Goal: Check status: Check status

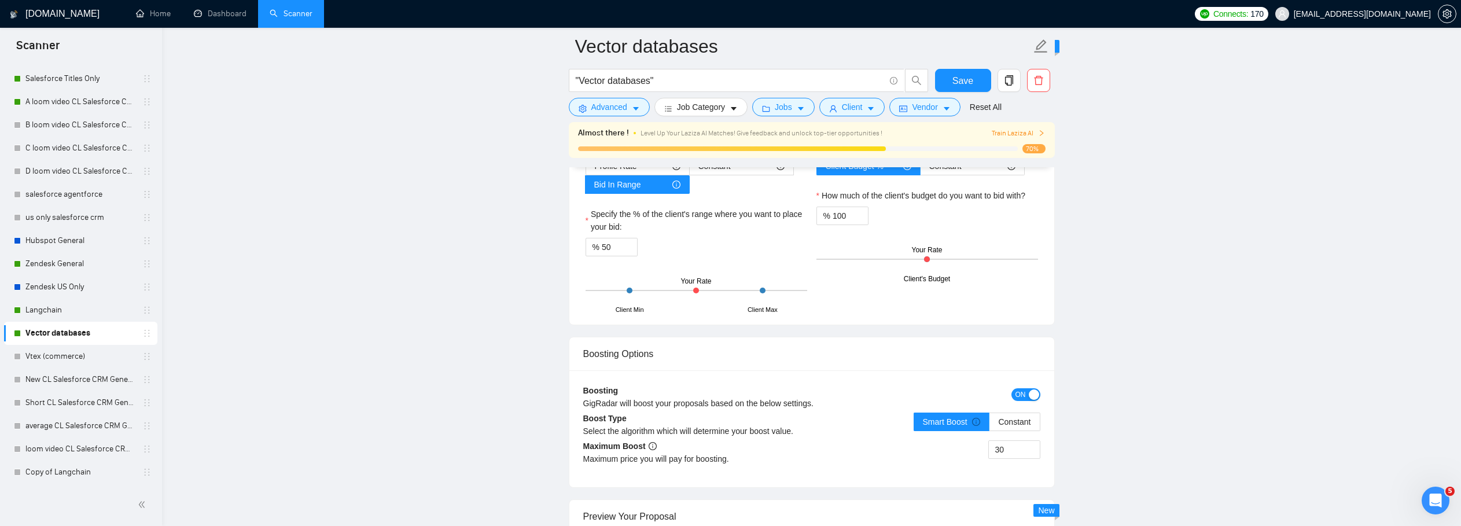
scroll to position [2, 0]
click at [223, 15] on link "Dashboard" at bounding box center [220, 14] width 53 height 10
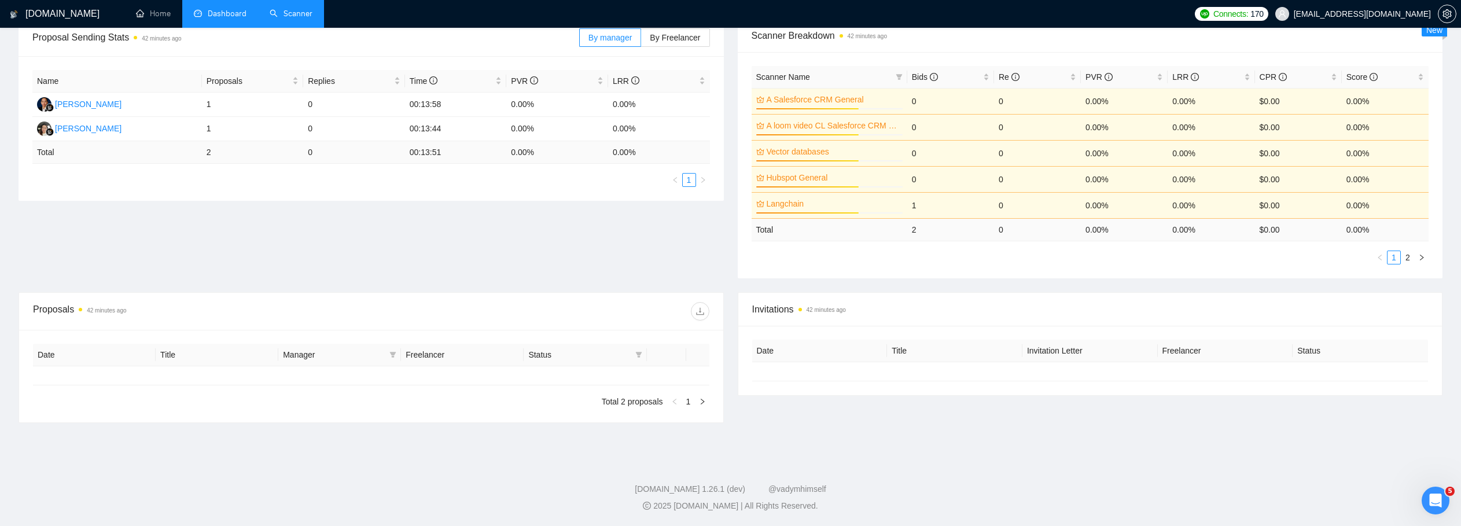
type input "[DATE]"
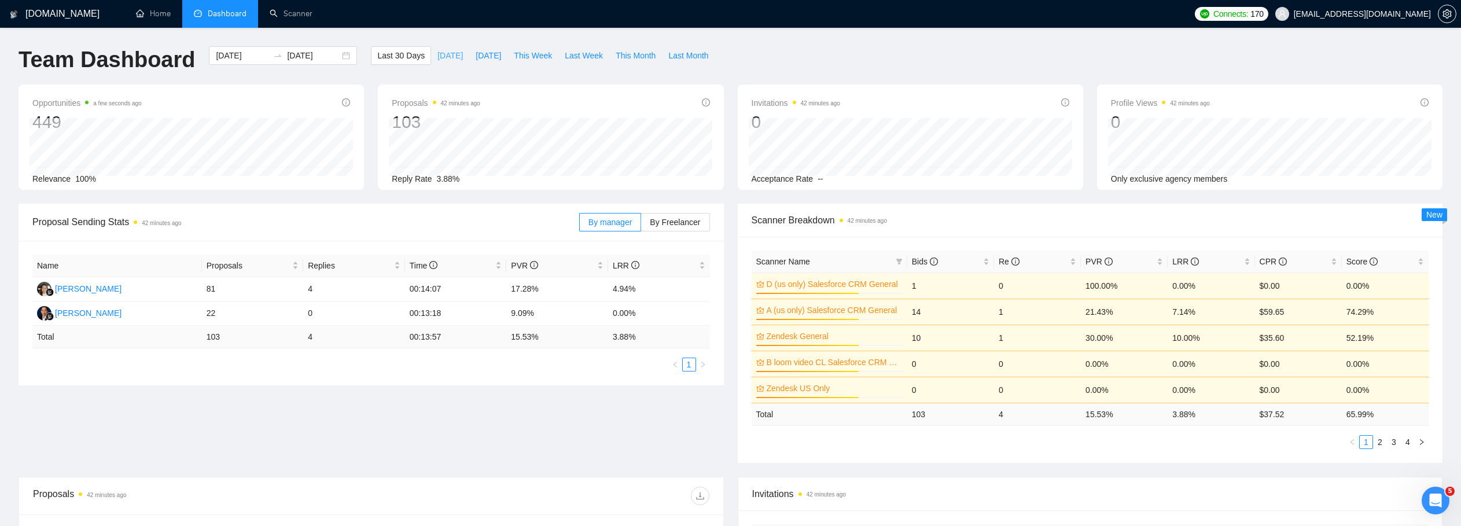
click at [442, 54] on span "[DATE]" at bounding box center [450, 55] width 25 height 13
click at [476, 55] on span "[DATE]" at bounding box center [488, 55] width 25 height 13
type input "[DATE]"
click at [683, 218] on span "By Freelancer" at bounding box center [675, 222] width 50 height 9
click at [641, 225] on input "By Freelancer" at bounding box center [641, 225] width 0 height 0
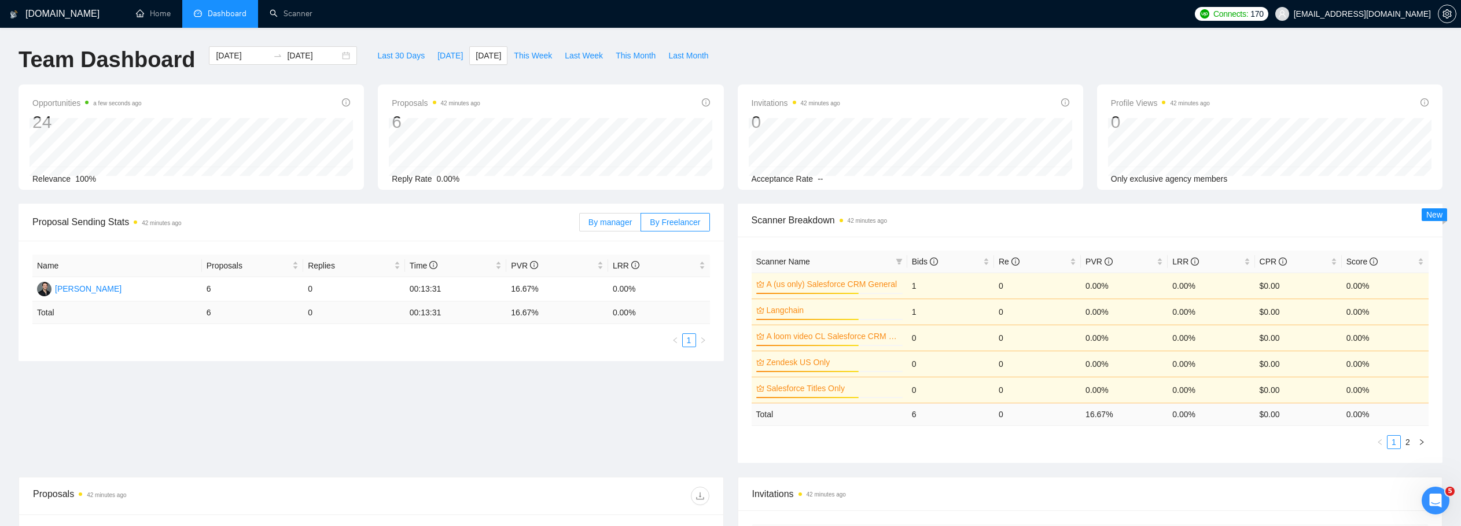
click at [619, 225] on span "By manager" at bounding box center [610, 222] width 43 height 9
click at [580, 225] on input "By manager" at bounding box center [580, 225] width 0 height 0
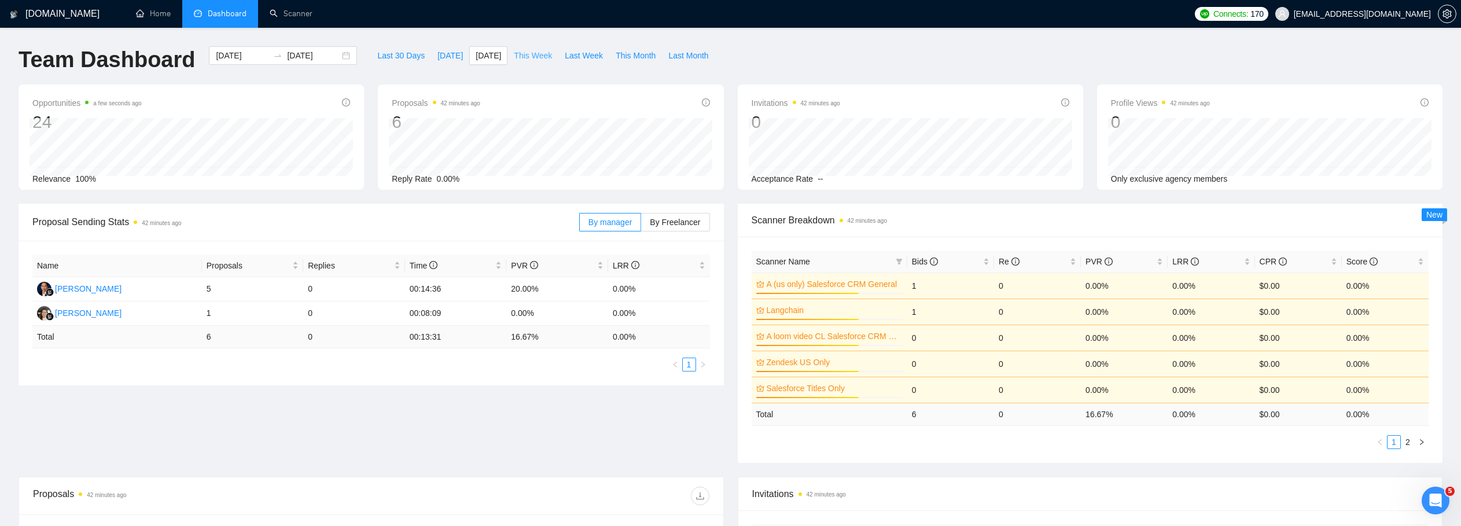
click at [544, 57] on span "This Week" at bounding box center [533, 55] width 38 height 13
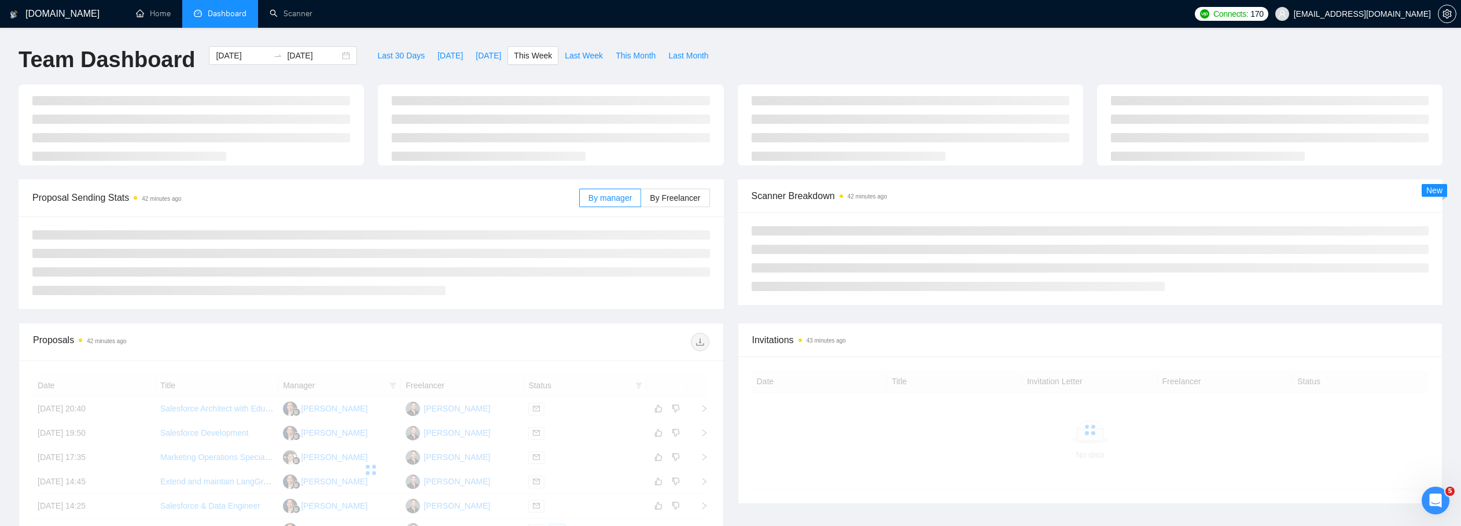
type input "[DATE]"
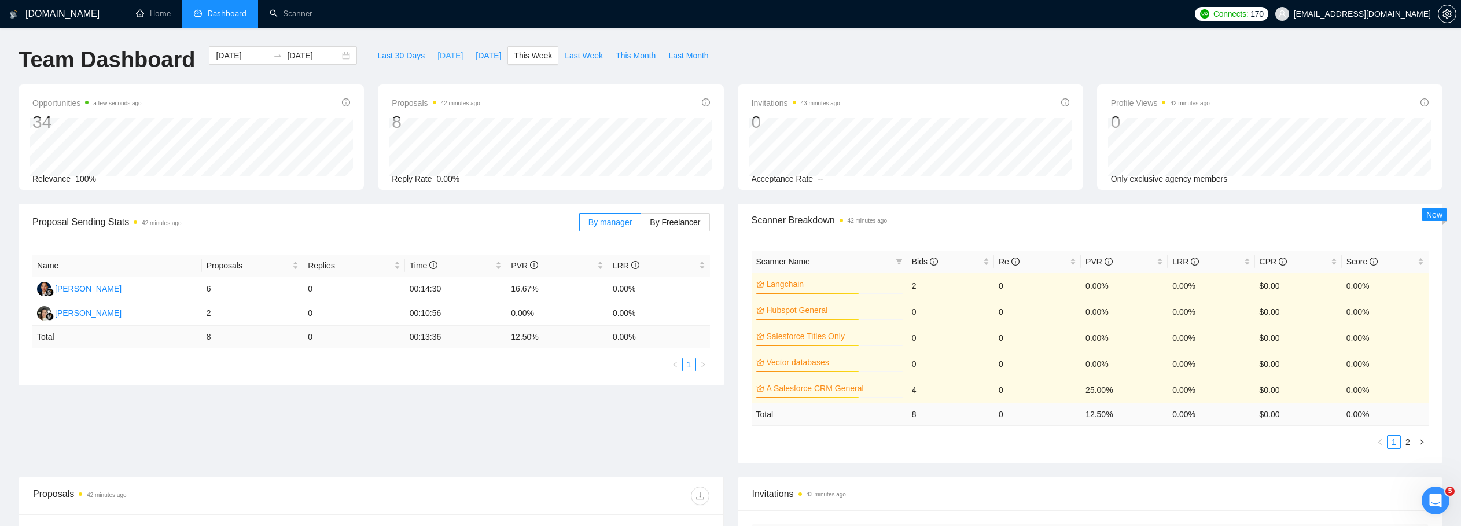
click at [445, 52] on span "[DATE]" at bounding box center [450, 55] width 25 height 13
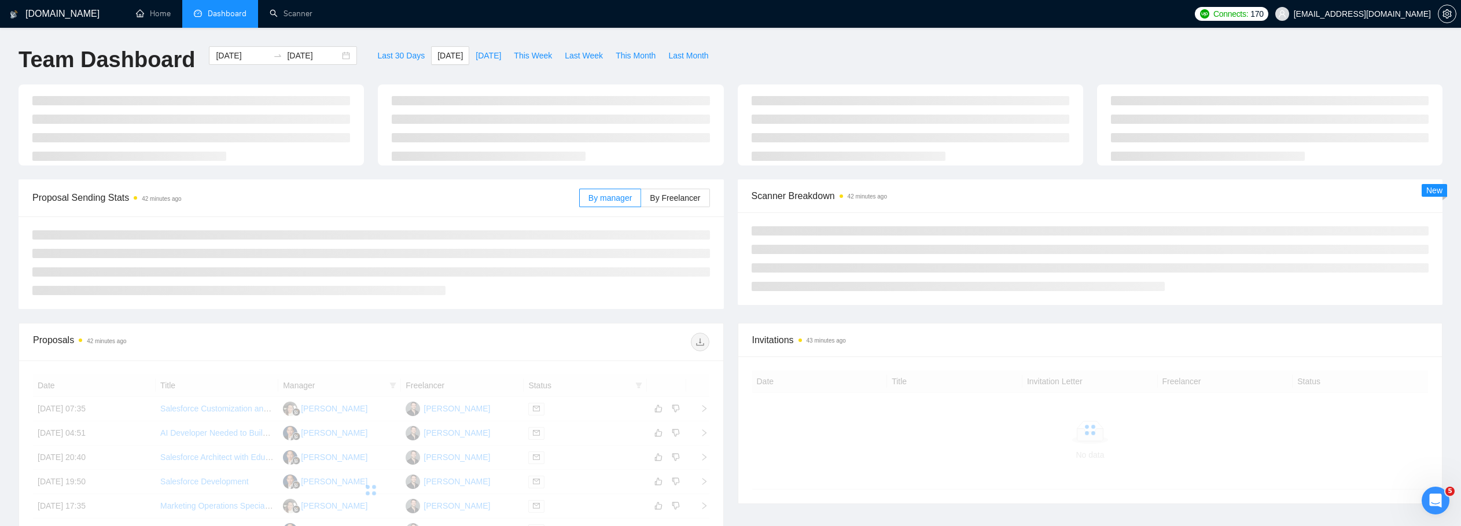
type input "[DATE]"
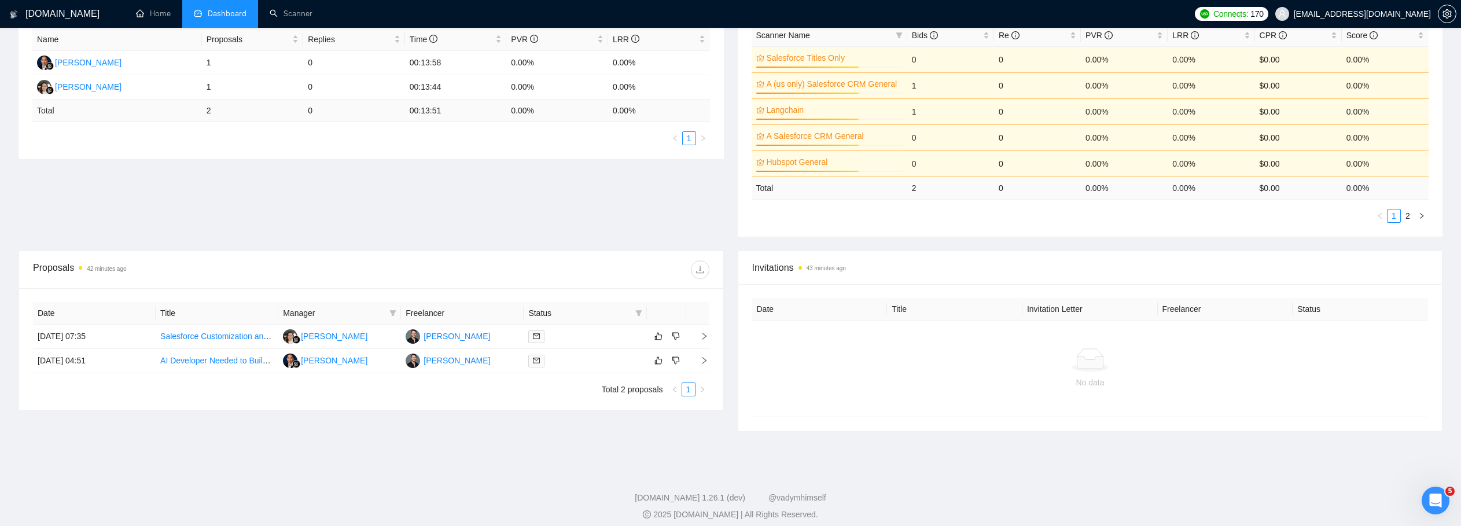
scroll to position [235, 0]
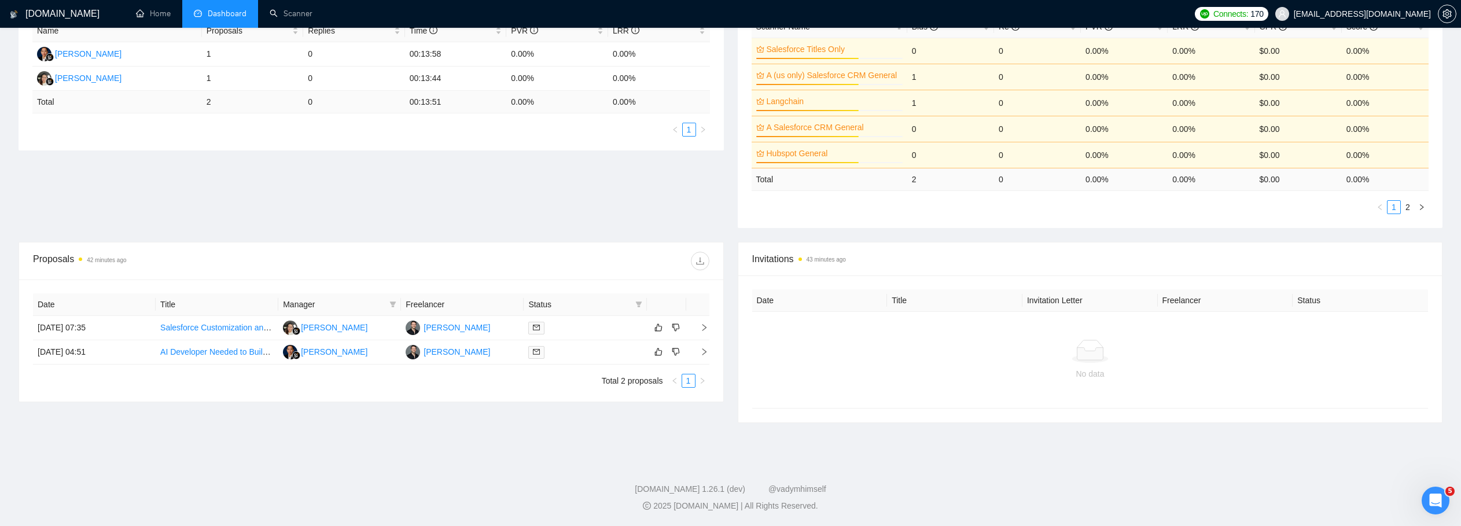
click at [908, 297] on th "Title" at bounding box center [954, 300] width 135 height 23
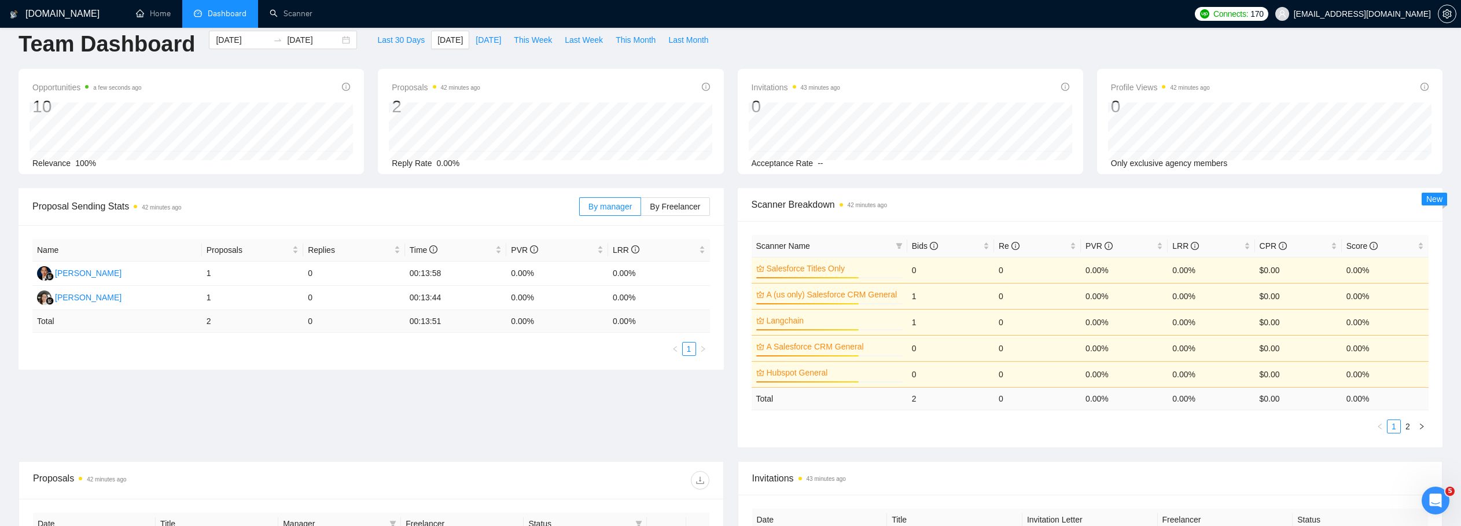
scroll to position [0, 0]
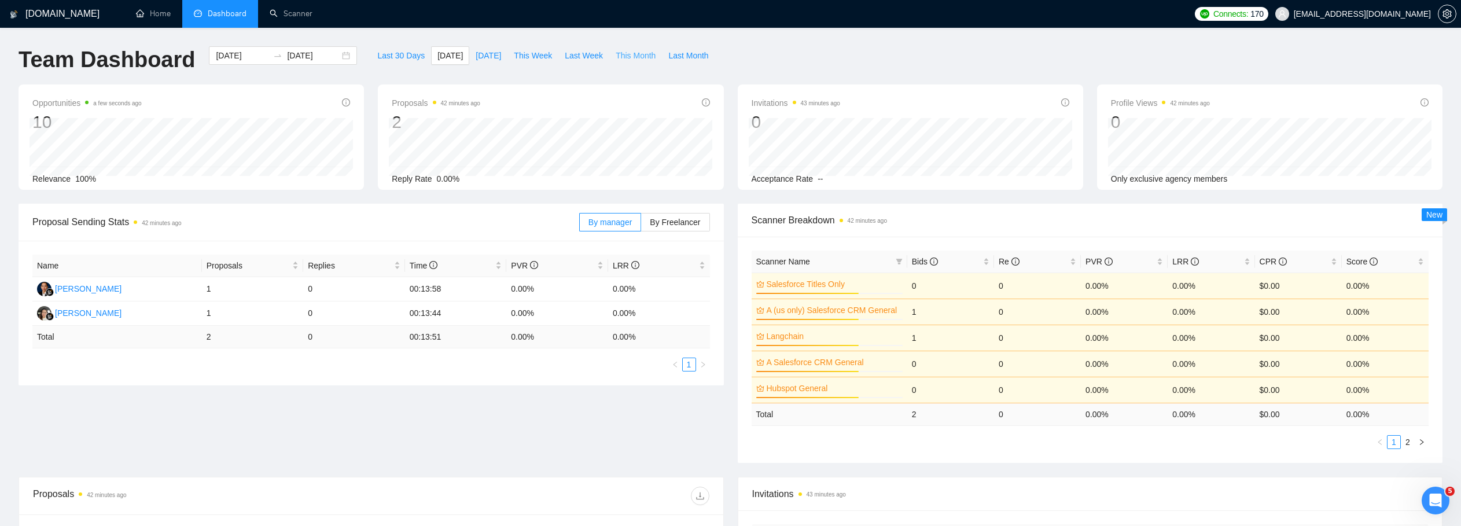
click at [634, 56] on span "This Month" at bounding box center [636, 55] width 40 height 13
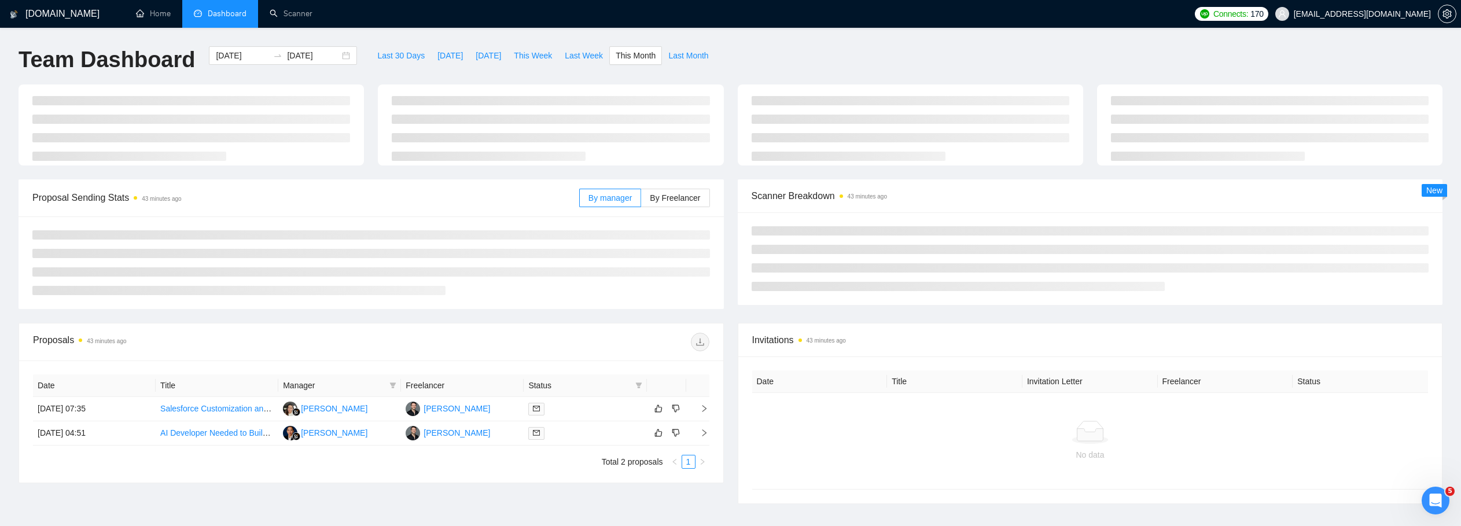
type input "[DATE]"
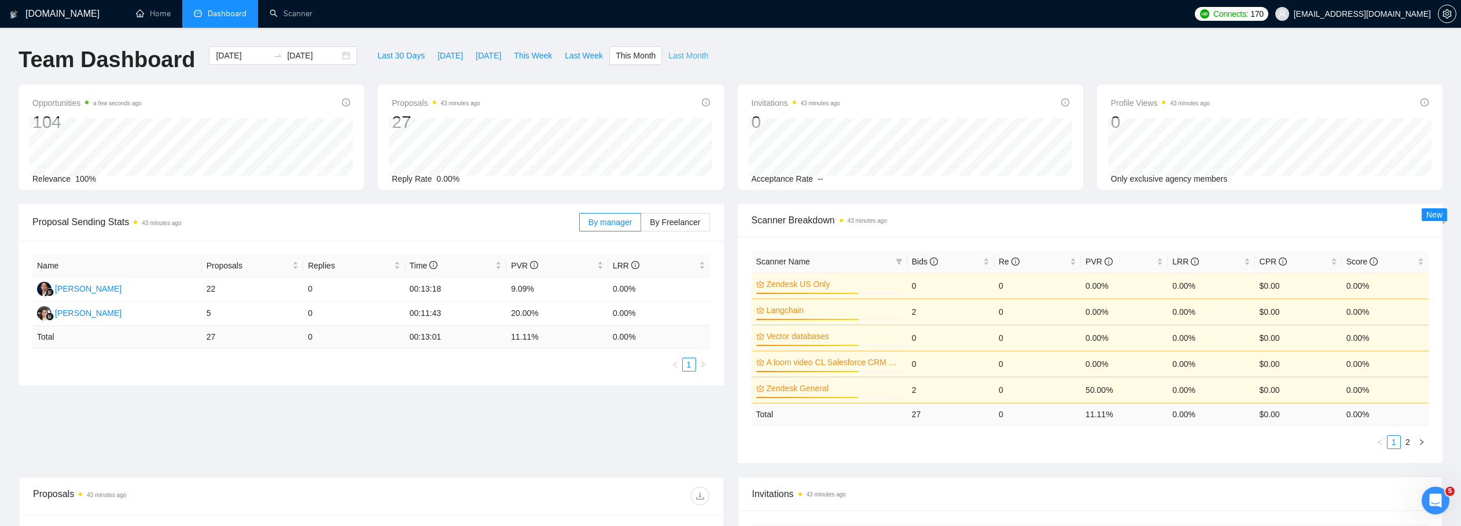
click at [693, 54] on span "Last Month" at bounding box center [689, 55] width 40 height 13
type input "[DATE]"
